Goal: Transaction & Acquisition: Subscribe to service/newsletter

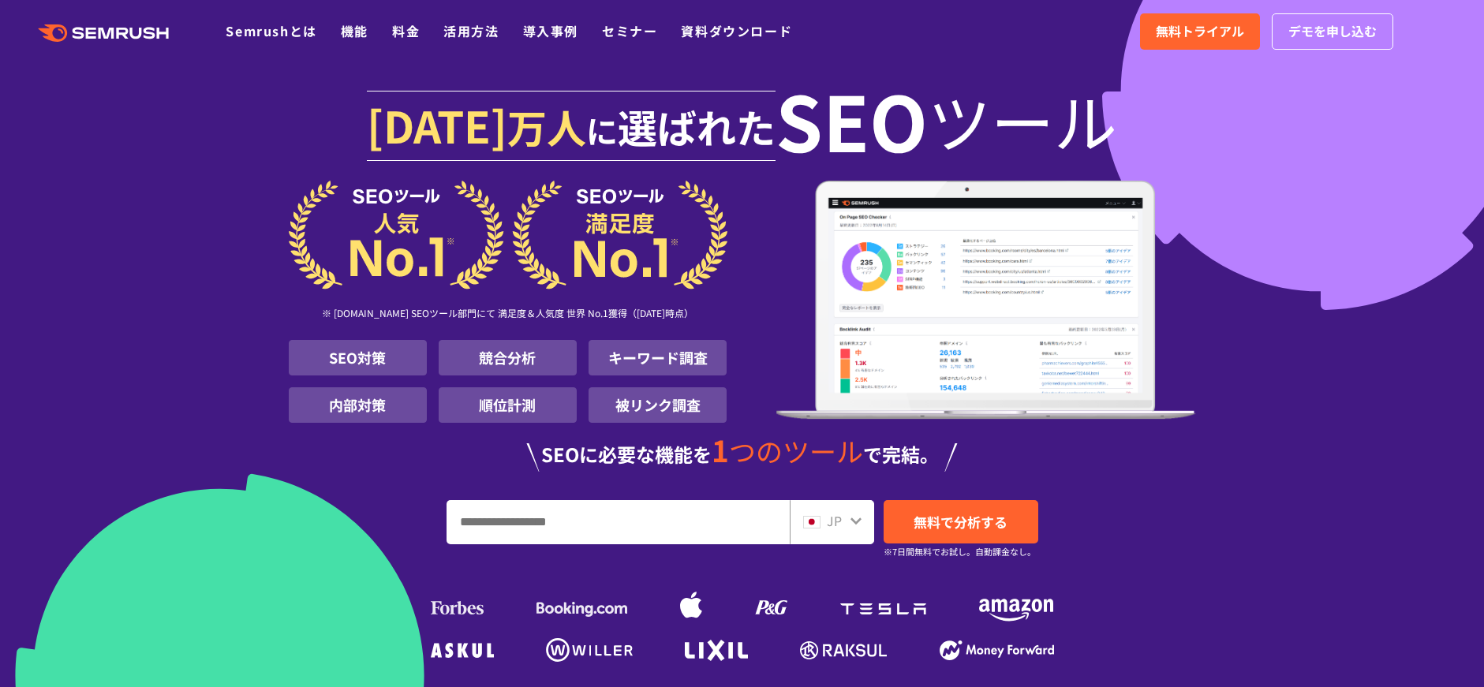
click at [372, 38] on ul "Semrushとは 機能 料金 活用方法 導入事例 セミナー 資料ダウンロード" at bounding box center [521, 31] width 590 height 21
click at [403, 34] on link "料金" at bounding box center [406, 30] width 28 height 19
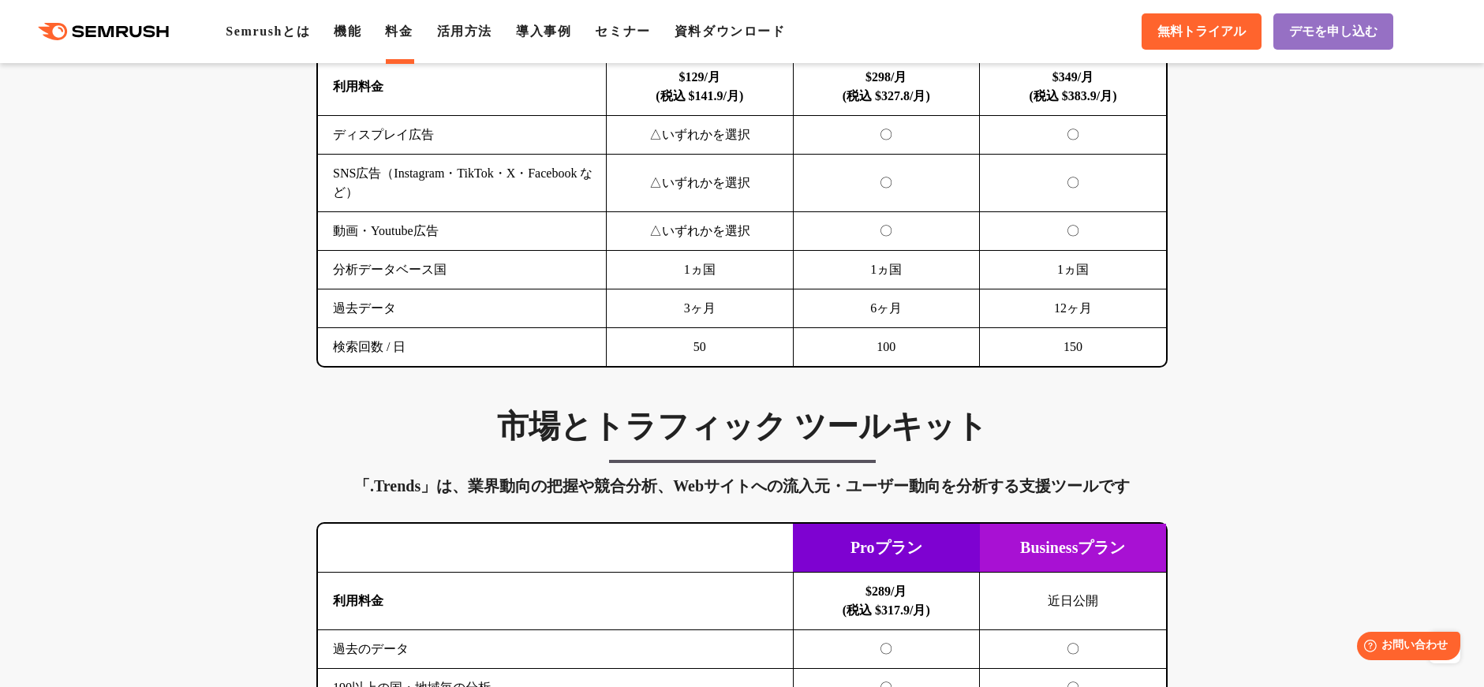
scroll to position [2358, 0]
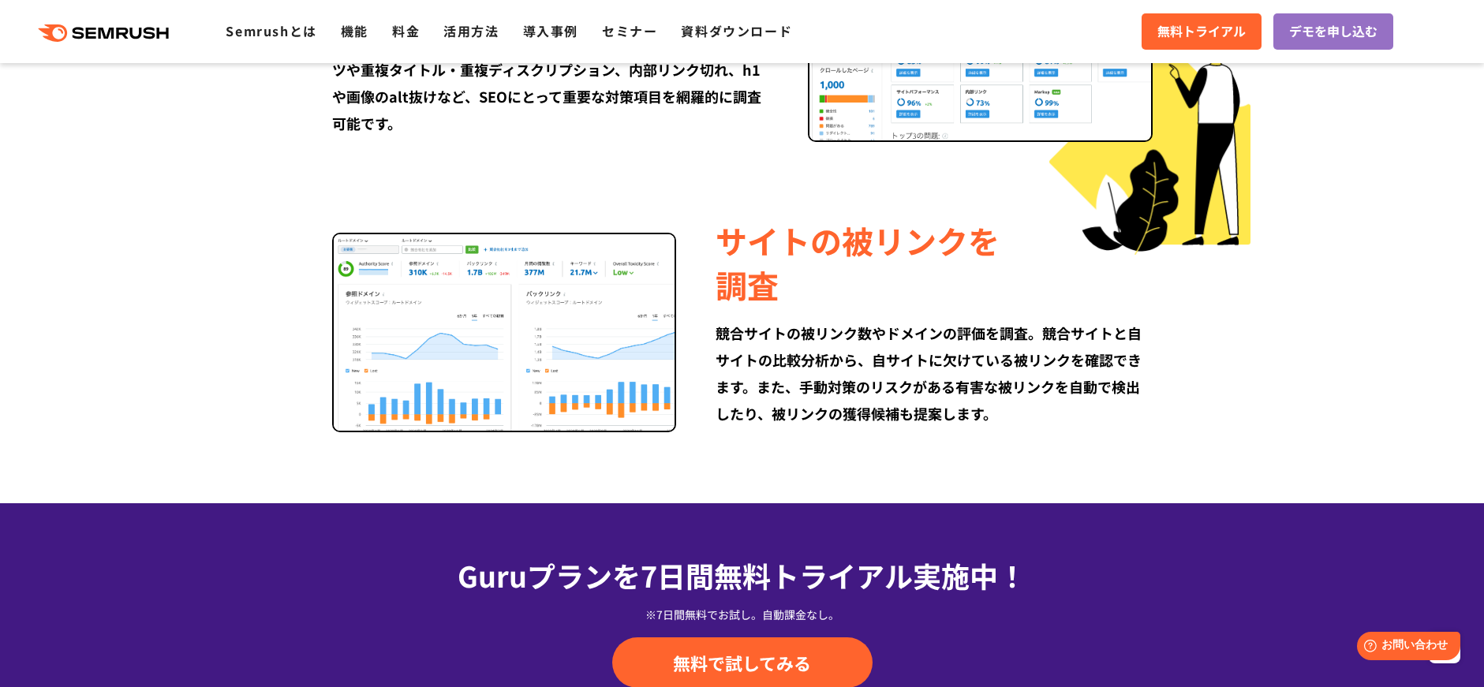
scroll to position [2107, 0]
